Goal: Transaction & Acquisition: Purchase product/service

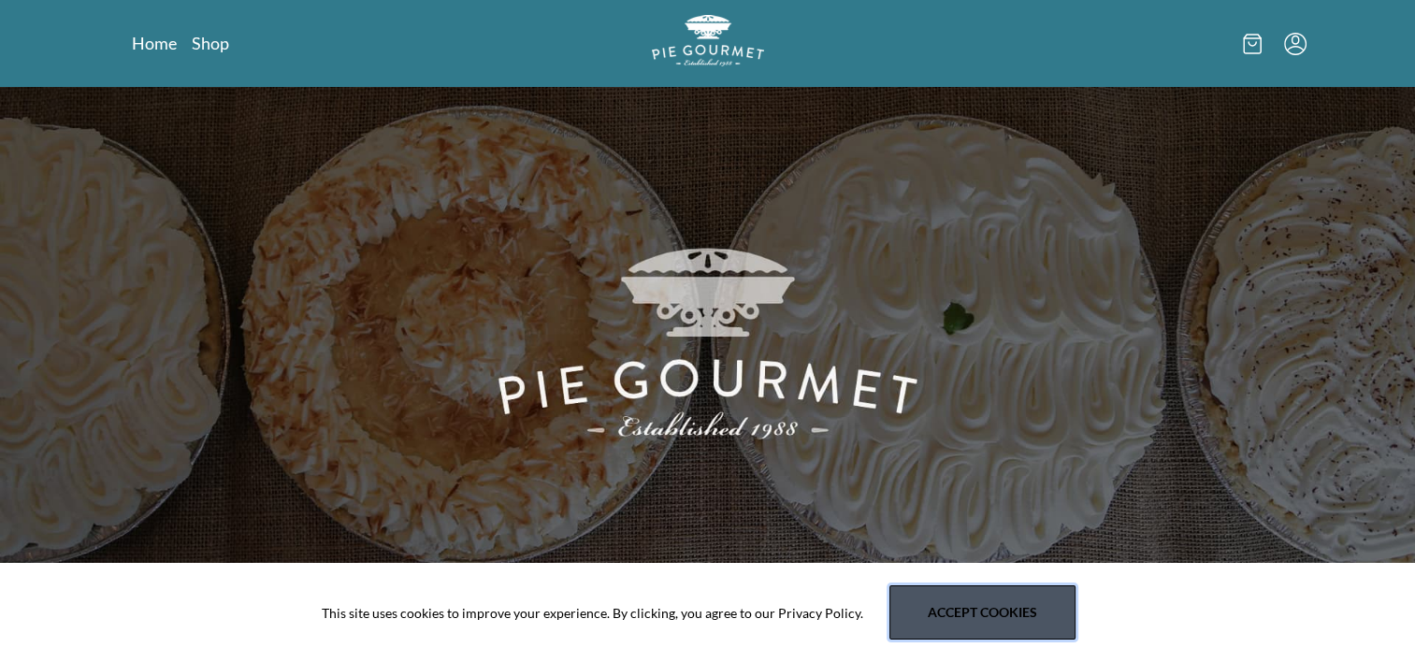
click at [1013, 622] on button "Accept cookies" at bounding box center [982, 612] width 186 height 54
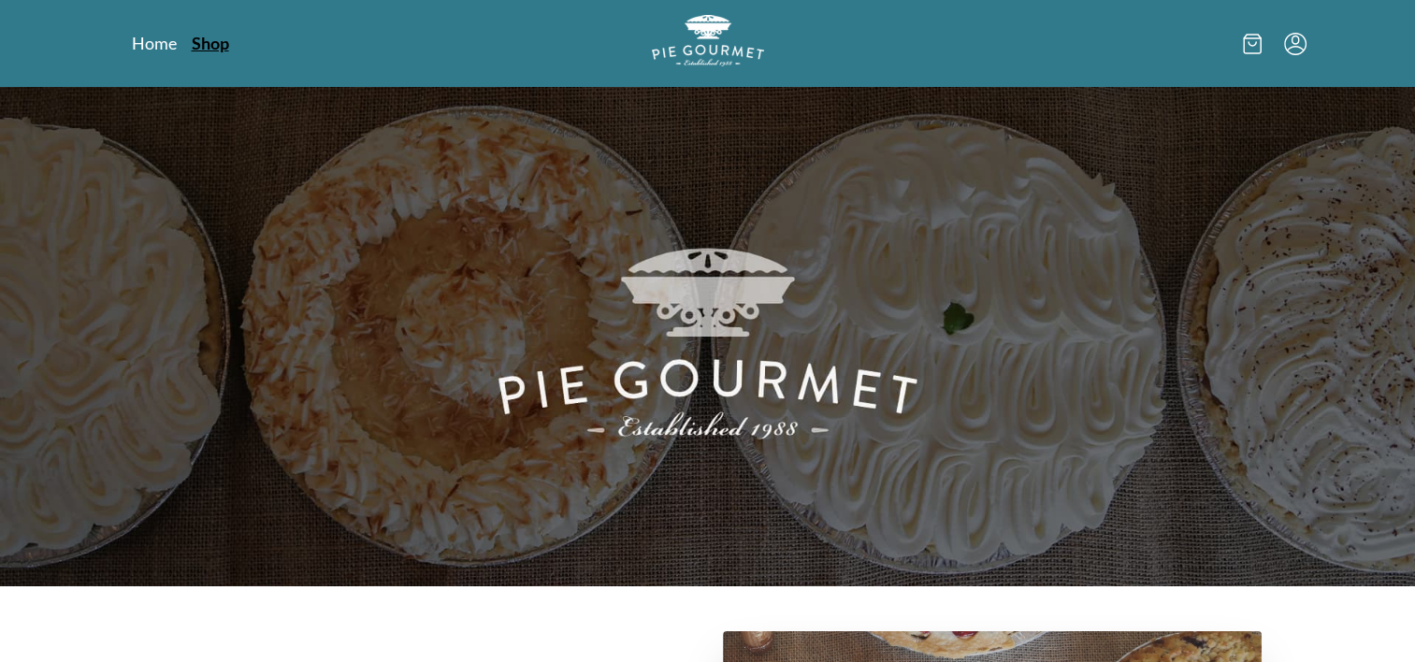
click at [204, 45] on link "Shop" at bounding box center [210, 43] width 37 height 22
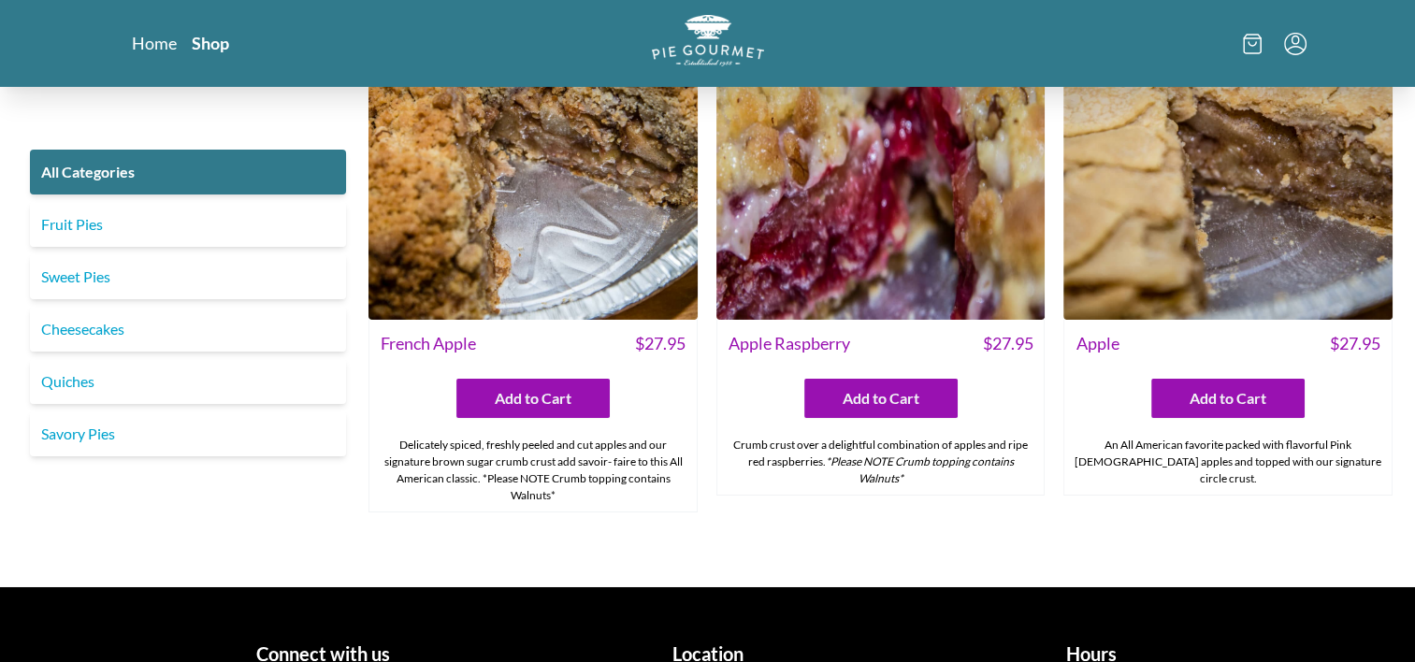
scroll to position [6366, 0]
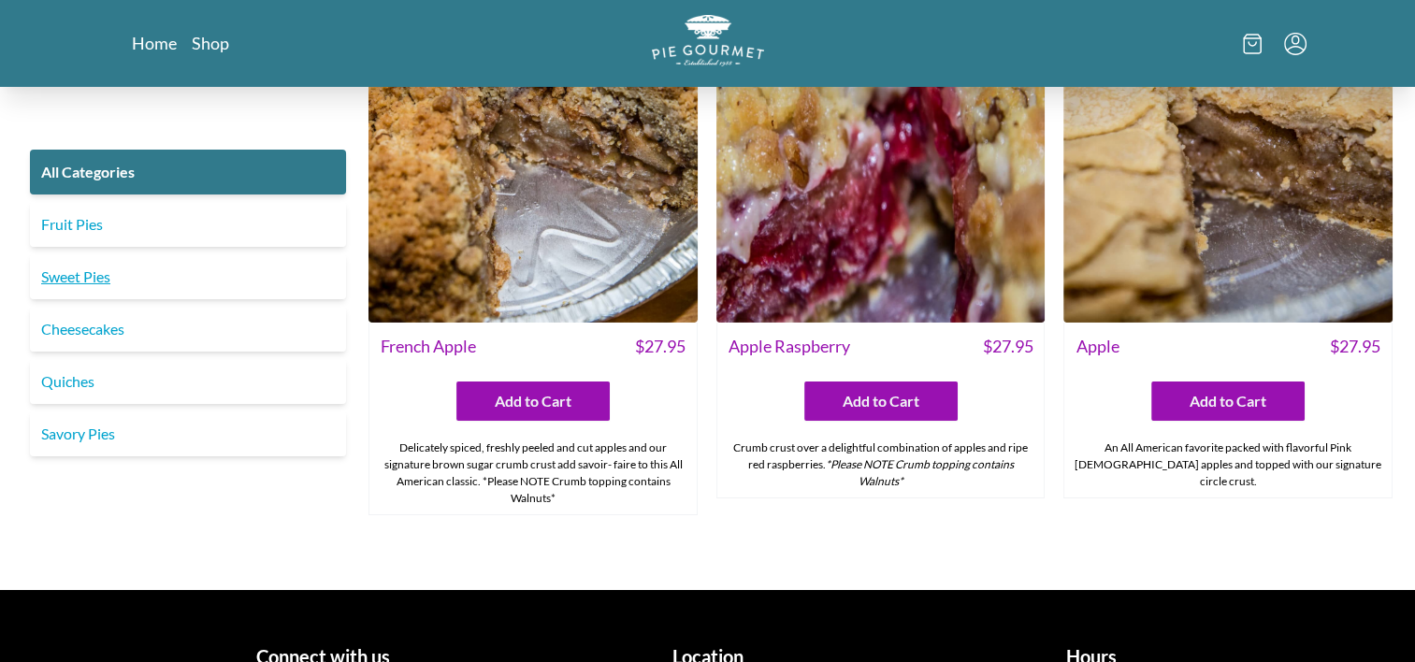
click at [62, 269] on link "Sweet Pies" at bounding box center [188, 276] width 316 height 45
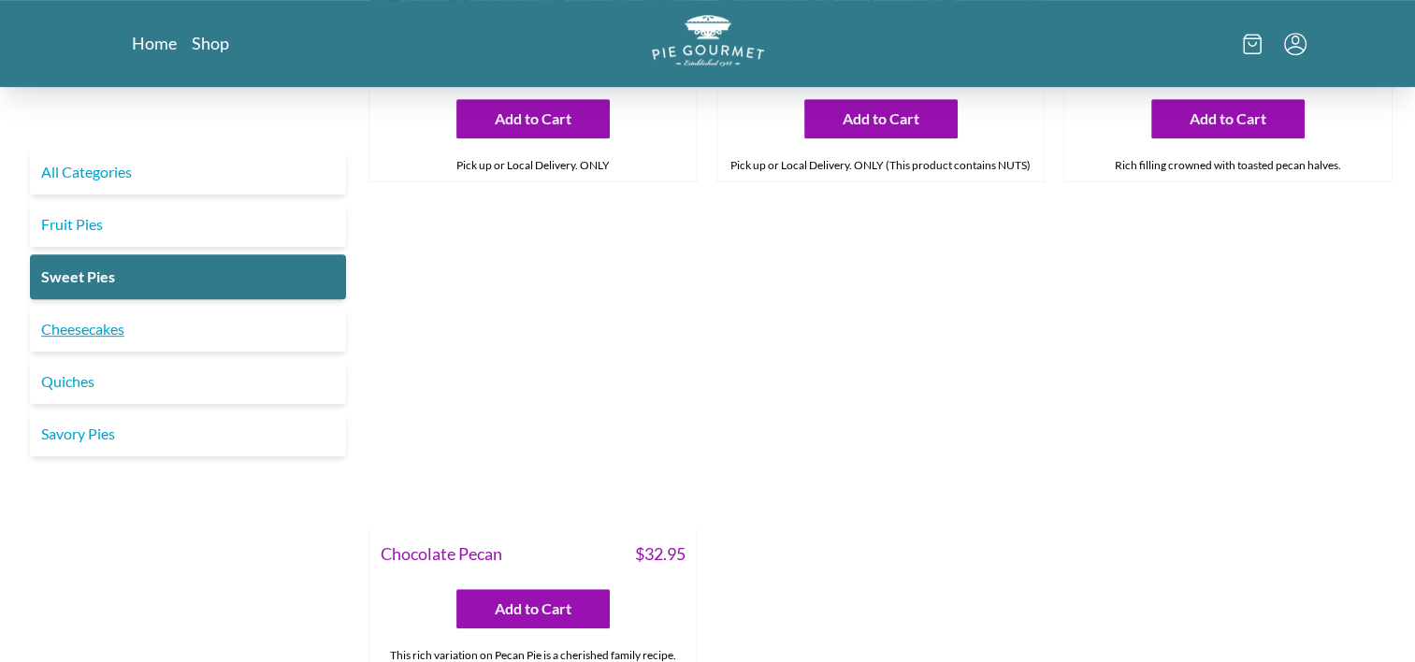
scroll to position [935, 0]
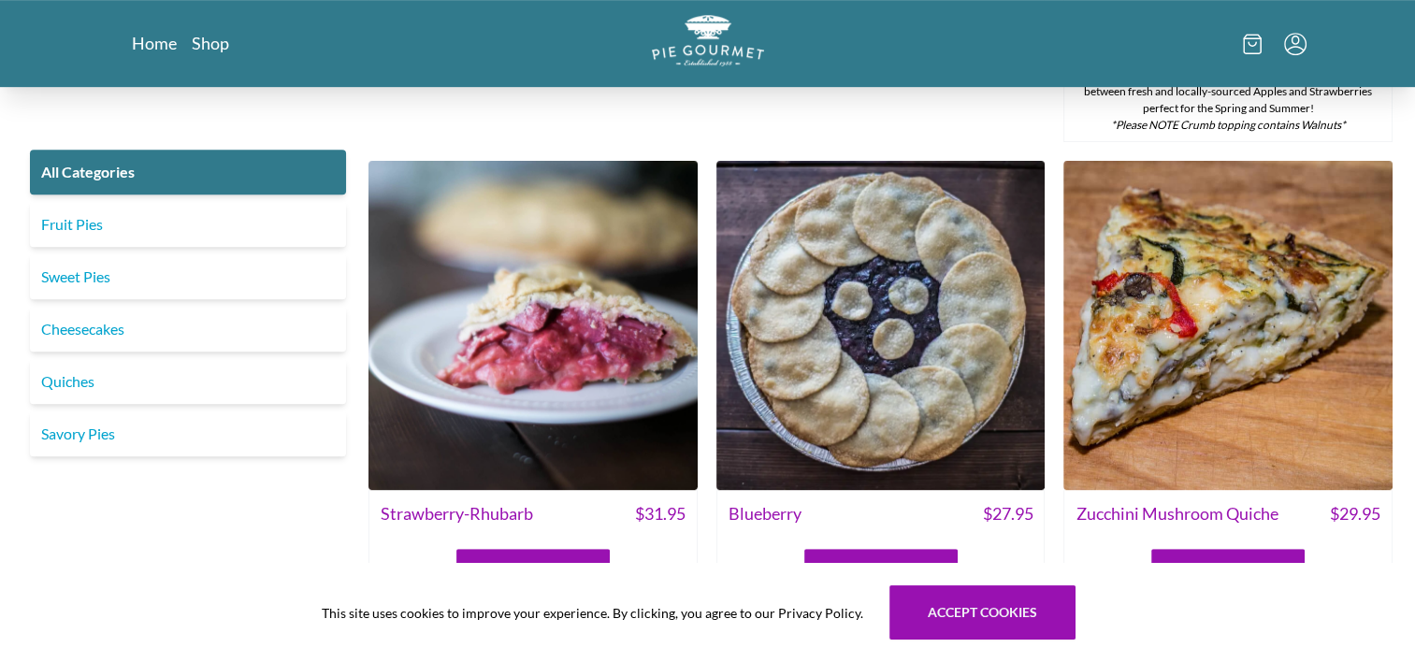
scroll to position [1028, 0]
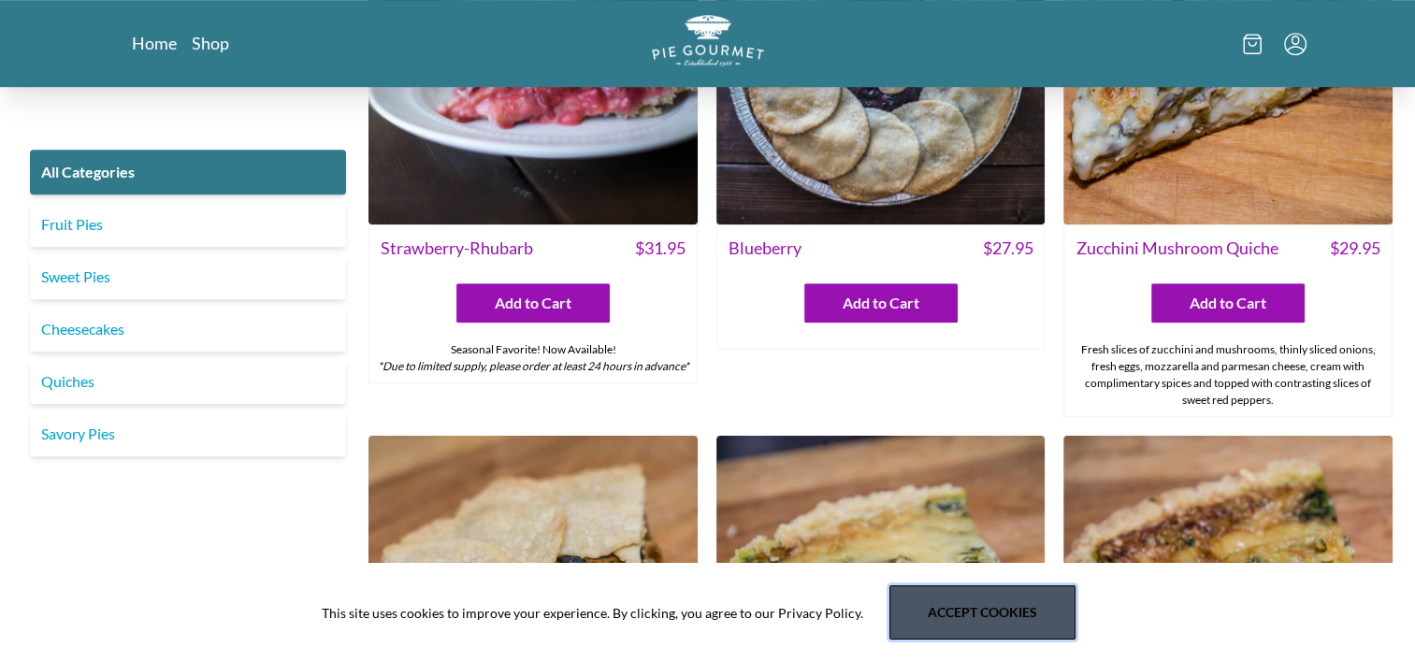
click at [1003, 619] on button "Accept cookies" at bounding box center [982, 612] width 186 height 54
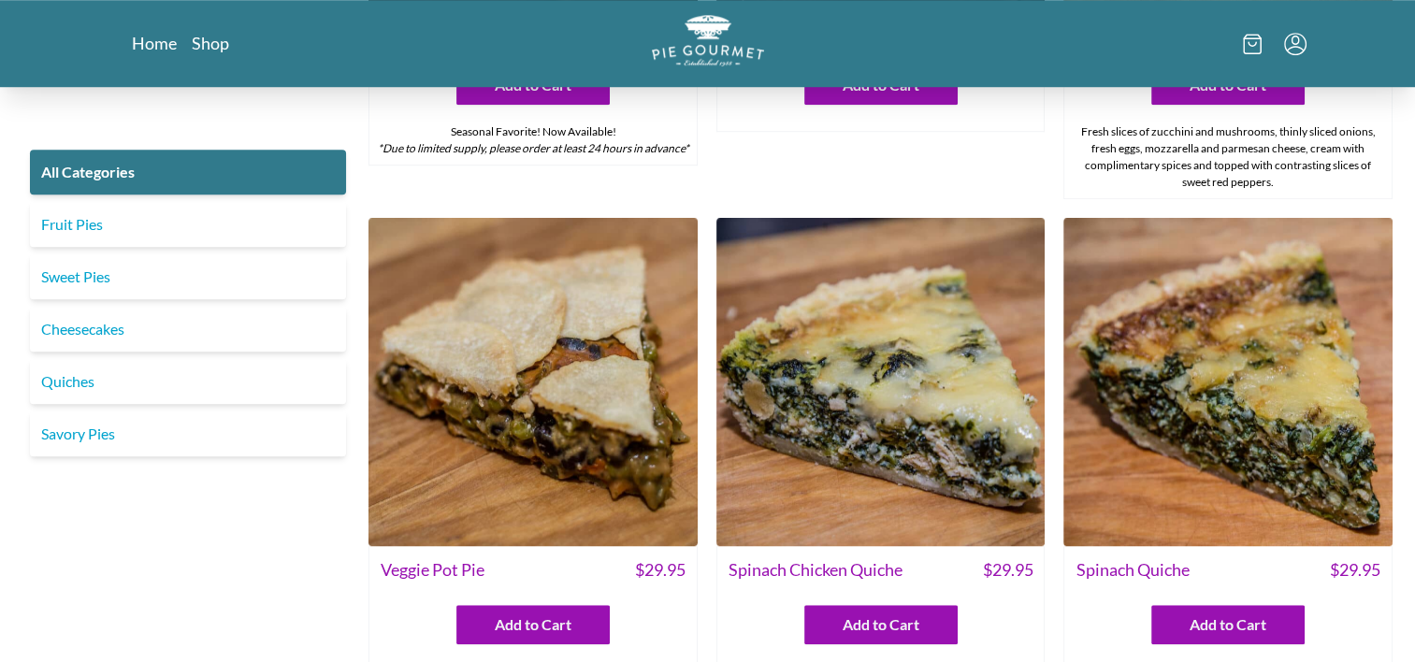
scroll to position [1496, 0]
